Goal: Task Accomplishment & Management: Manage account settings

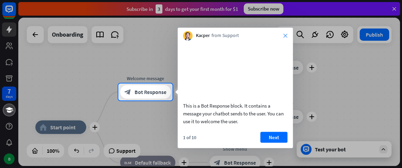
click at [284, 36] on icon "close" at bounding box center [286, 36] width 4 height 4
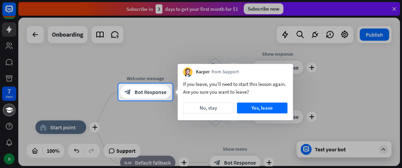
click at [271, 10] on div at bounding box center [201, 41] width 402 height 83
click at [246, 108] on button "Yes, leave" at bounding box center [262, 107] width 51 height 11
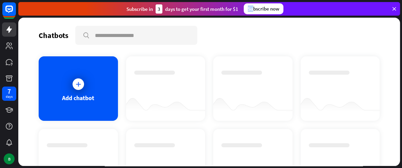
drag, startPoint x: 249, startPoint y: 8, endPoint x: 253, endPoint y: 11, distance: 4.9
click at [253, 10] on div "Subscribe now" at bounding box center [264, 8] width 40 height 11
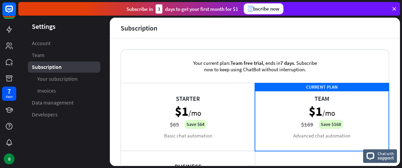
click at [186, 109] on div "Starter $1 /mo $65 Save $64 Basic chat automation" at bounding box center [188, 117] width 134 height 68
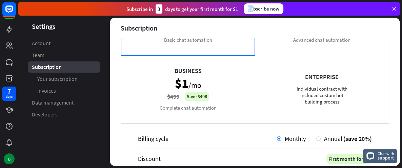
scroll to position [126, 0]
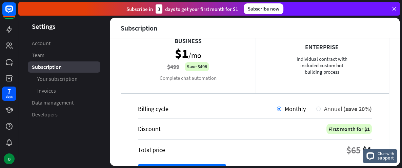
click at [321, 108] on div "Annual (save 20%)" at bounding box center [346, 109] width 51 height 8
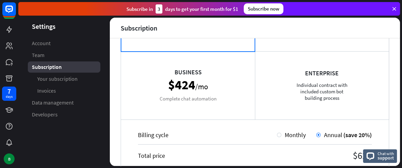
scroll to position [100, 0]
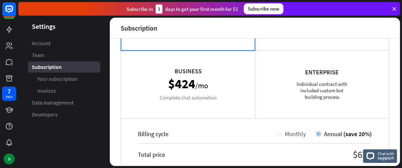
click at [292, 134] on span "Monthly" at bounding box center [295, 134] width 21 height 8
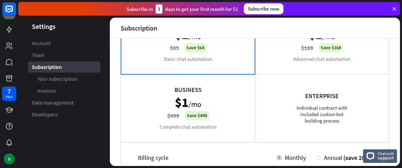
scroll to position [86, 0]
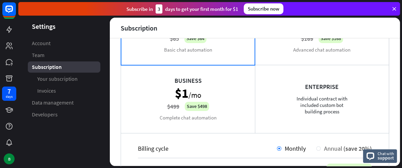
click at [326, 147] on span "Annual" at bounding box center [333, 149] width 18 height 8
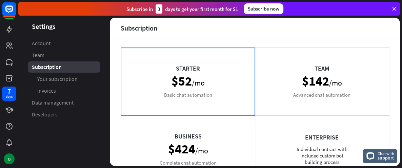
scroll to position [10, 0]
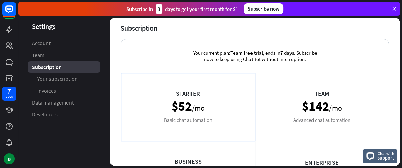
click at [299, 97] on div "Team $142 /mo Advanced chat automation" at bounding box center [322, 107] width 134 height 68
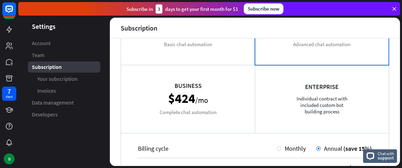
scroll to position [35, 0]
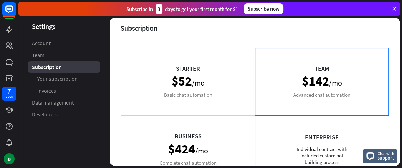
click at [202, 89] on div "Starter $52 /mo Basic chat automation" at bounding box center [188, 82] width 134 height 68
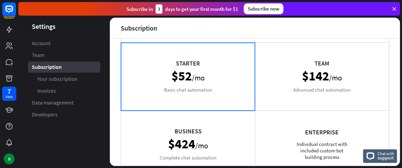
scroll to position [0, 0]
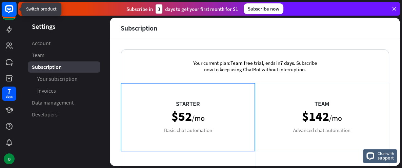
click at [11, 14] on rect at bounding box center [9, 9] width 15 height 15
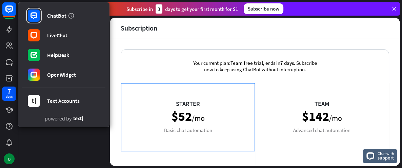
click at [48, 155] on aside "Settings Account Team Subscription Your subscription Invoices Data management D…" at bounding box center [64, 92] width 92 height 148
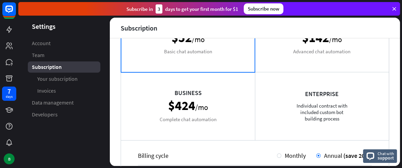
scroll to position [151, 0]
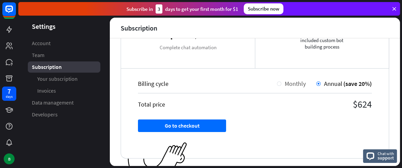
click at [285, 85] on span "Monthly" at bounding box center [295, 84] width 21 height 8
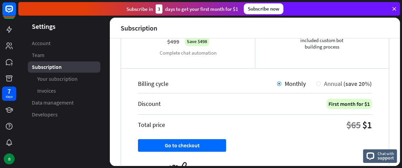
click at [317, 87] on div "Annual (save 20%)" at bounding box center [345, 84] width 56 height 8
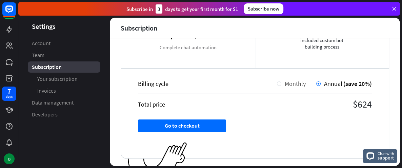
click at [292, 86] on span "Monthly" at bounding box center [295, 84] width 21 height 8
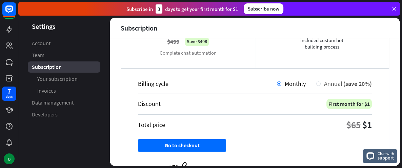
click at [317, 85] on div at bounding box center [319, 83] width 4 height 4
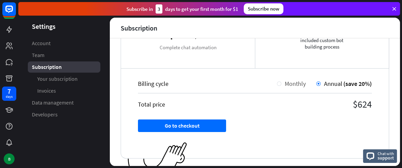
click at [293, 84] on span "Monthly" at bounding box center [295, 84] width 21 height 8
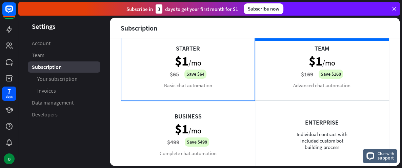
scroll to position [0, 0]
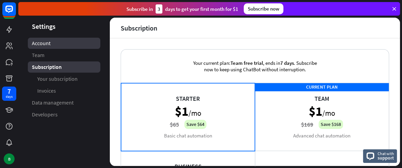
click at [54, 44] on link "Account" at bounding box center [64, 43] width 73 height 11
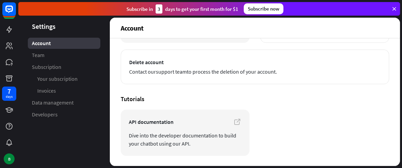
scroll to position [132, 0]
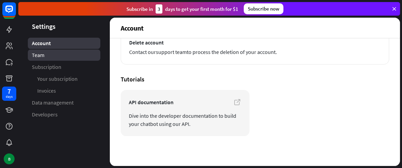
click at [35, 53] on span "Team" at bounding box center [38, 55] width 13 height 7
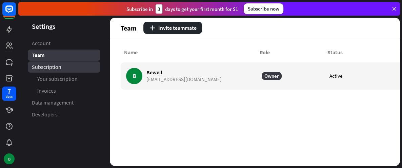
click at [39, 62] on link "Subscription" at bounding box center [64, 66] width 73 height 11
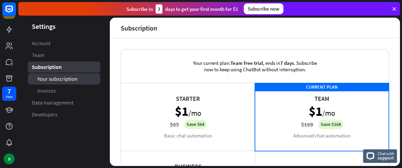
click at [40, 80] on span "Your subscription" at bounding box center [57, 78] width 40 height 7
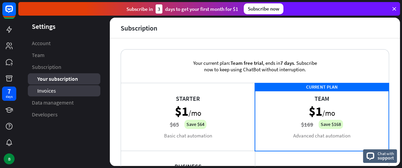
click at [41, 90] on span "Invoices" at bounding box center [46, 90] width 19 height 7
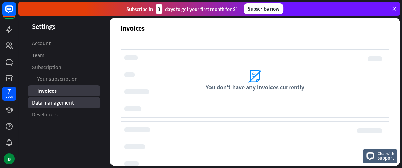
click at [42, 102] on span "Data management" at bounding box center [53, 102] width 42 height 7
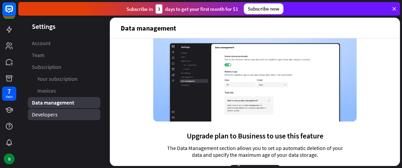
click at [43, 112] on span "Developers" at bounding box center [45, 114] width 26 height 7
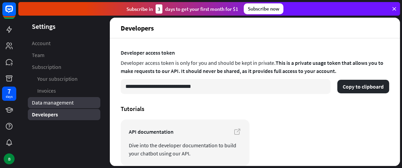
click at [44, 103] on span "Data management" at bounding box center [53, 102] width 42 height 7
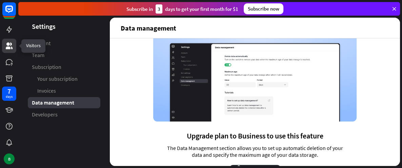
click at [13, 43] on icon at bounding box center [9, 46] width 8 height 8
